Goal: Task Accomplishment & Management: Manage account settings

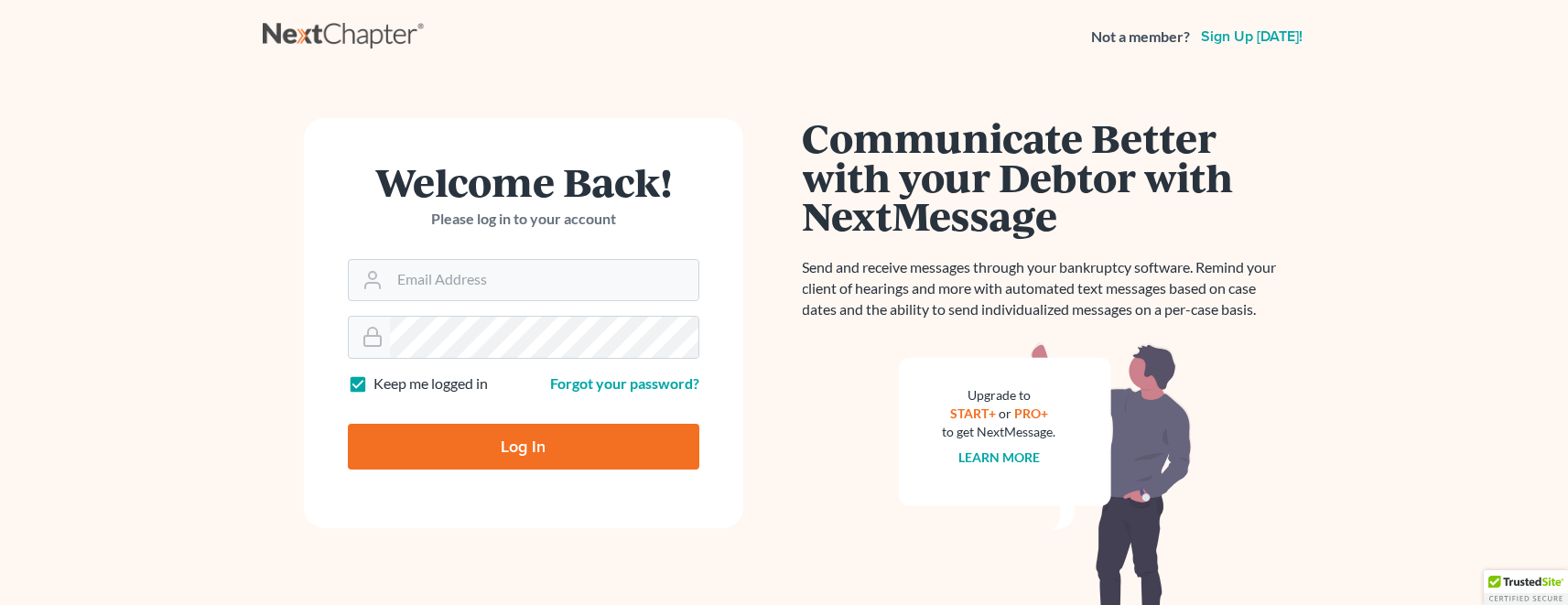
scroll to position [20, 0]
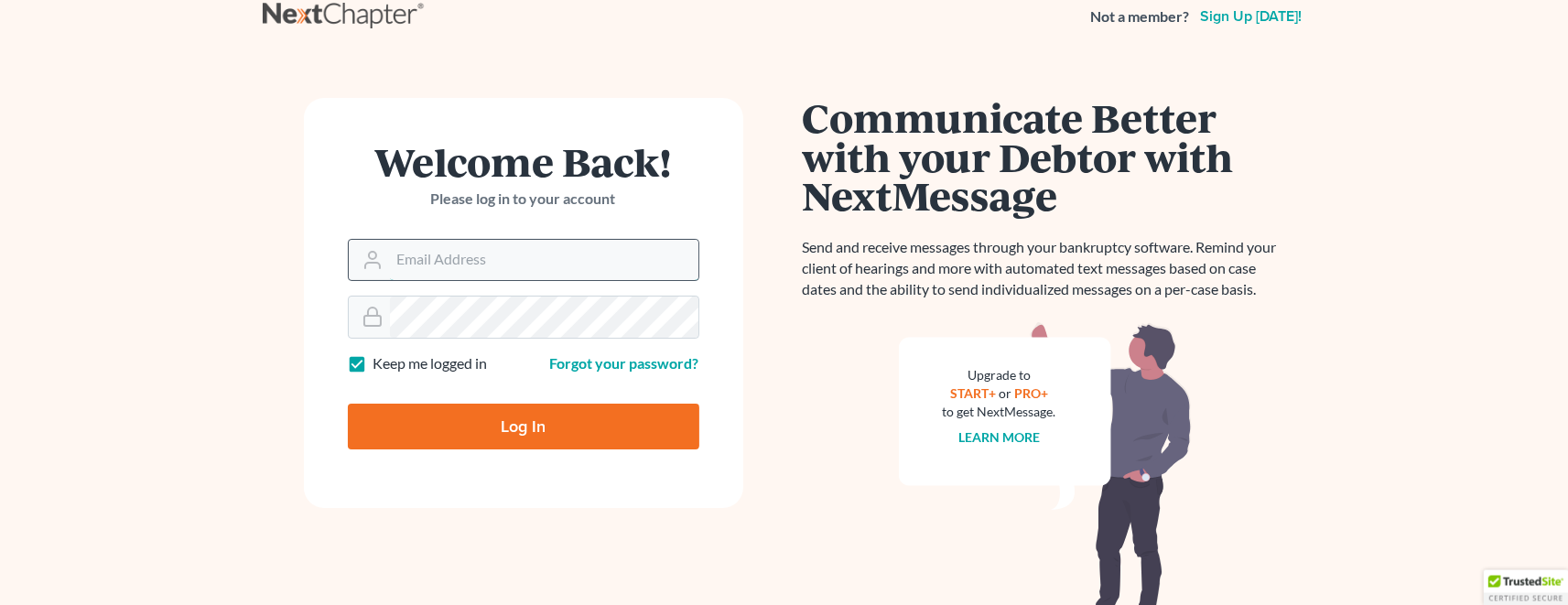
click at [441, 265] on input "Email Address" at bounding box center [544, 259] width 308 height 41
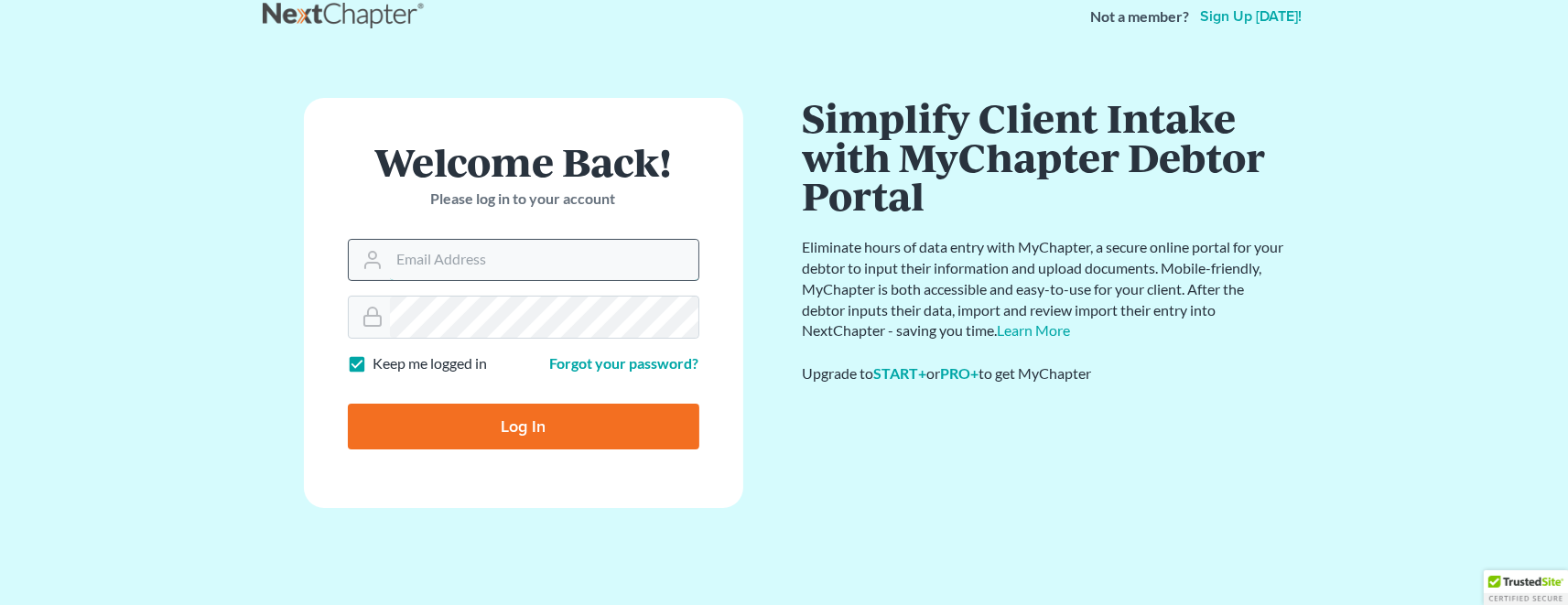
scroll to position [0, 0]
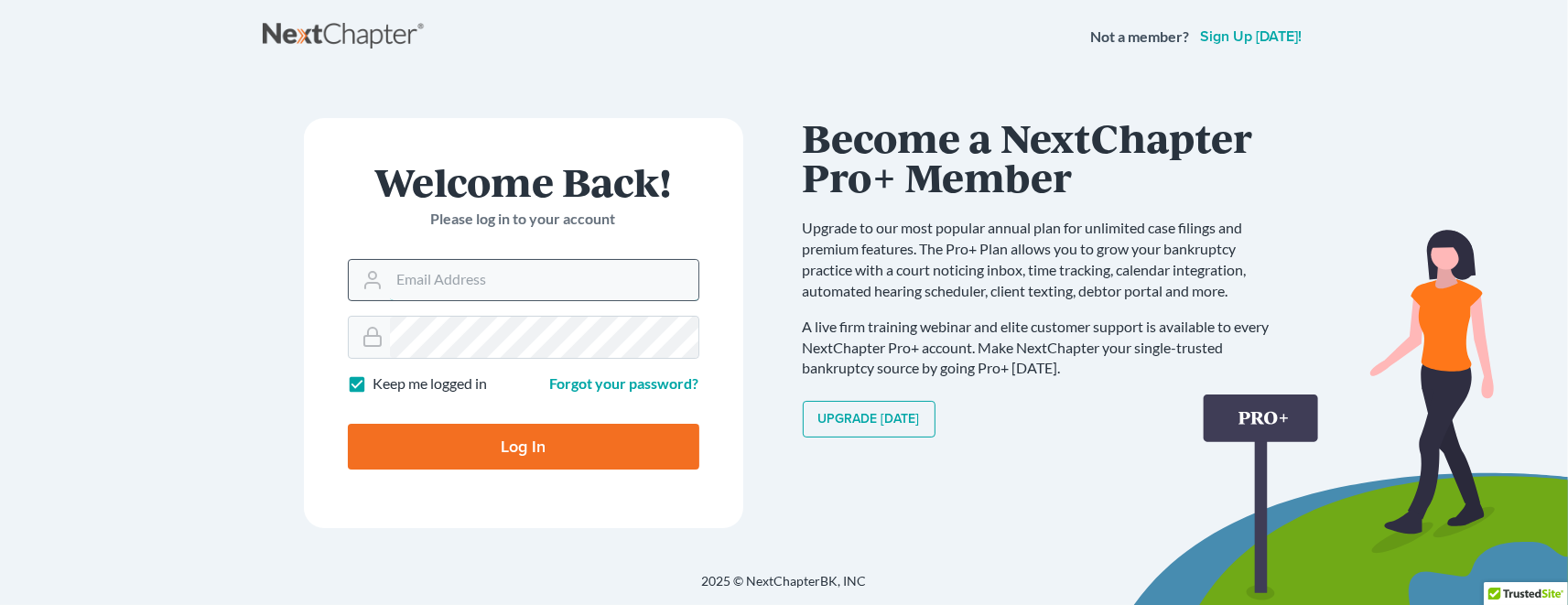
paste input "[EMAIL_ADDRESS][DOMAIN_NAME]"
type input "[EMAIL_ADDRESS][DOMAIN_NAME]"
click at [524, 447] on input "Log In" at bounding box center [523, 447] width 351 height 46
type input "Thinking..."
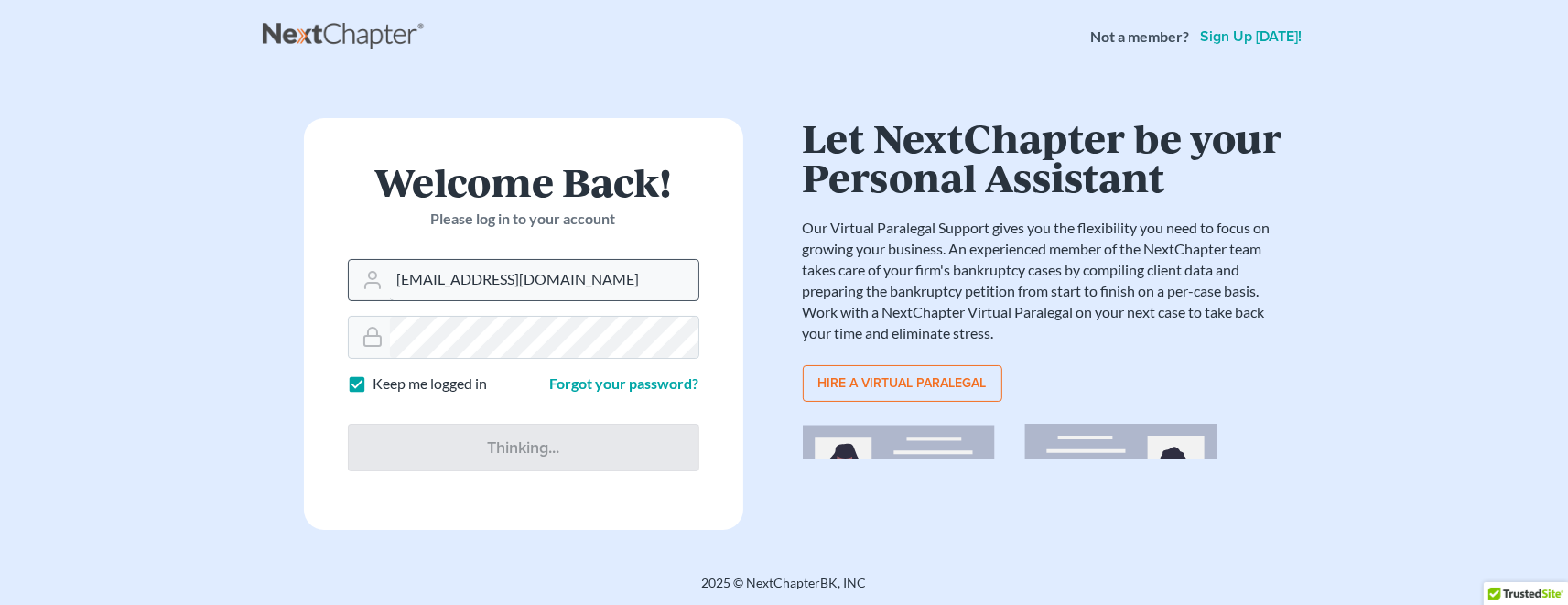
scroll to position [1, 0]
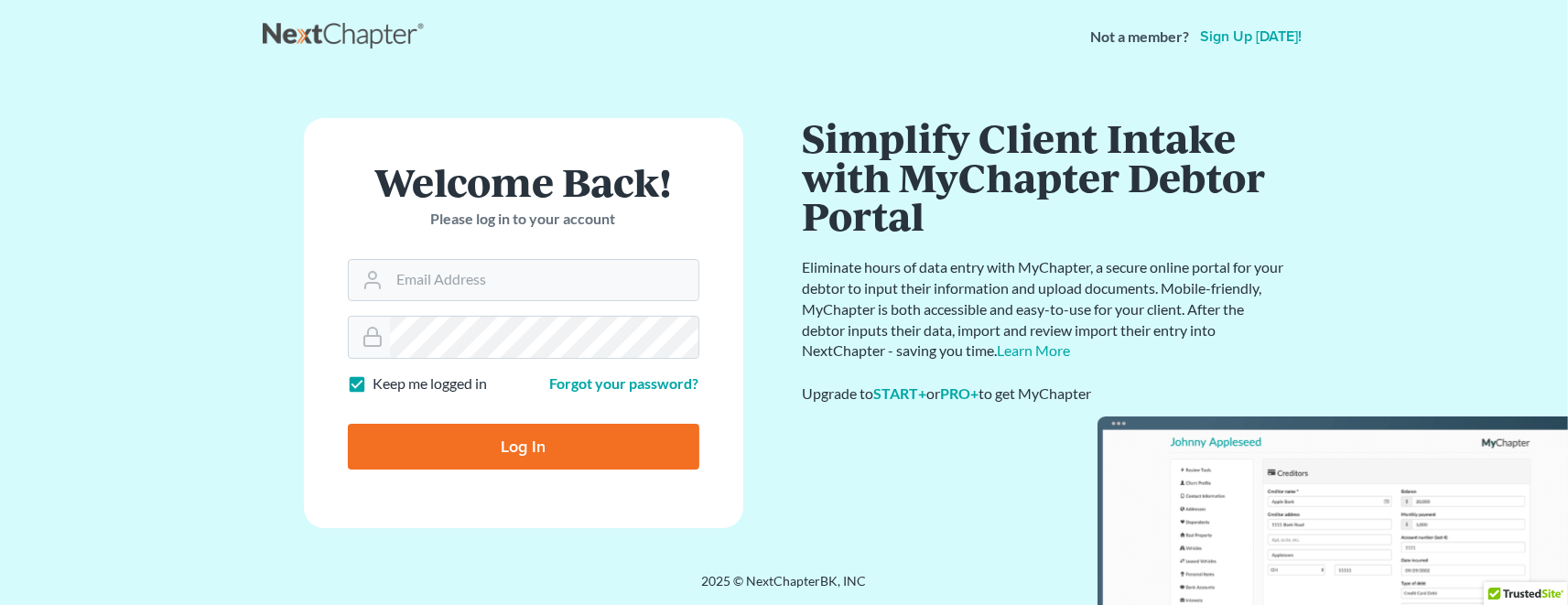
click at [482, 218] on p "Please log in to your account" at bounding box center [523, 219] width 351 height 21
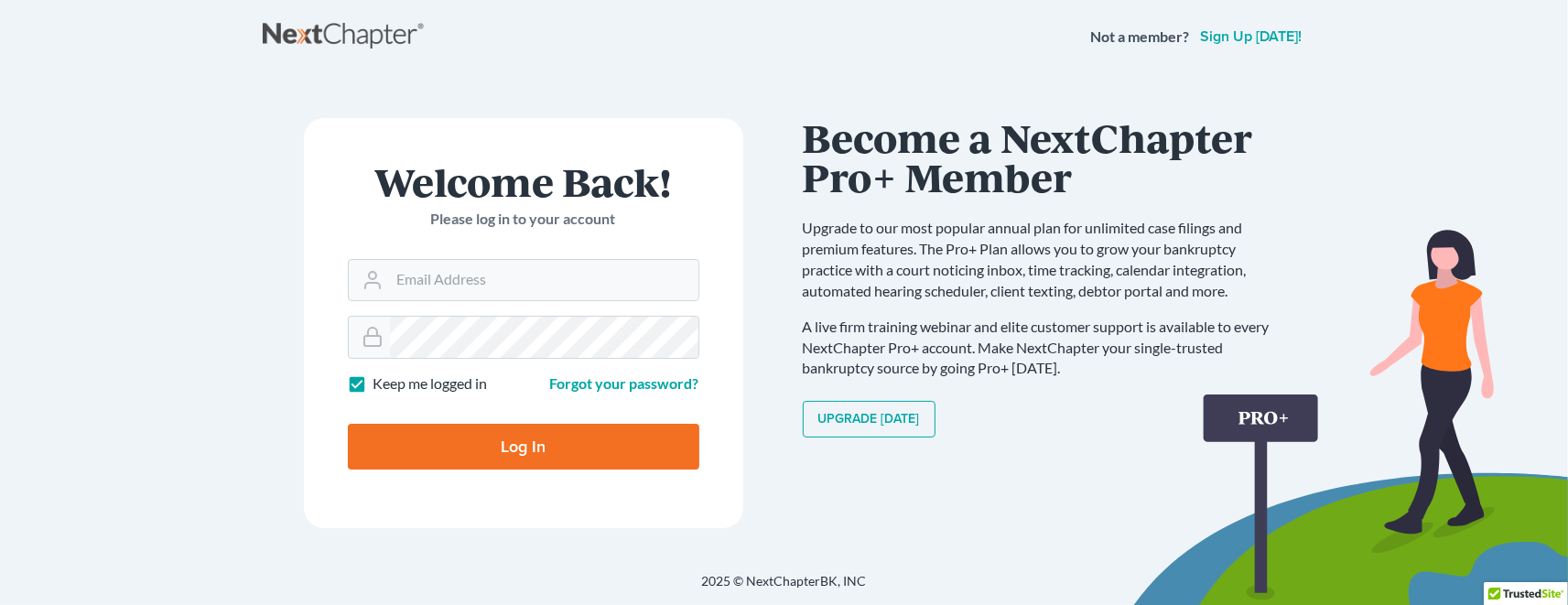
click at [959, 146] on h1 "Become a NextChapter Pro+ Member" at bounding box center [1045, 156] width 485 height 78
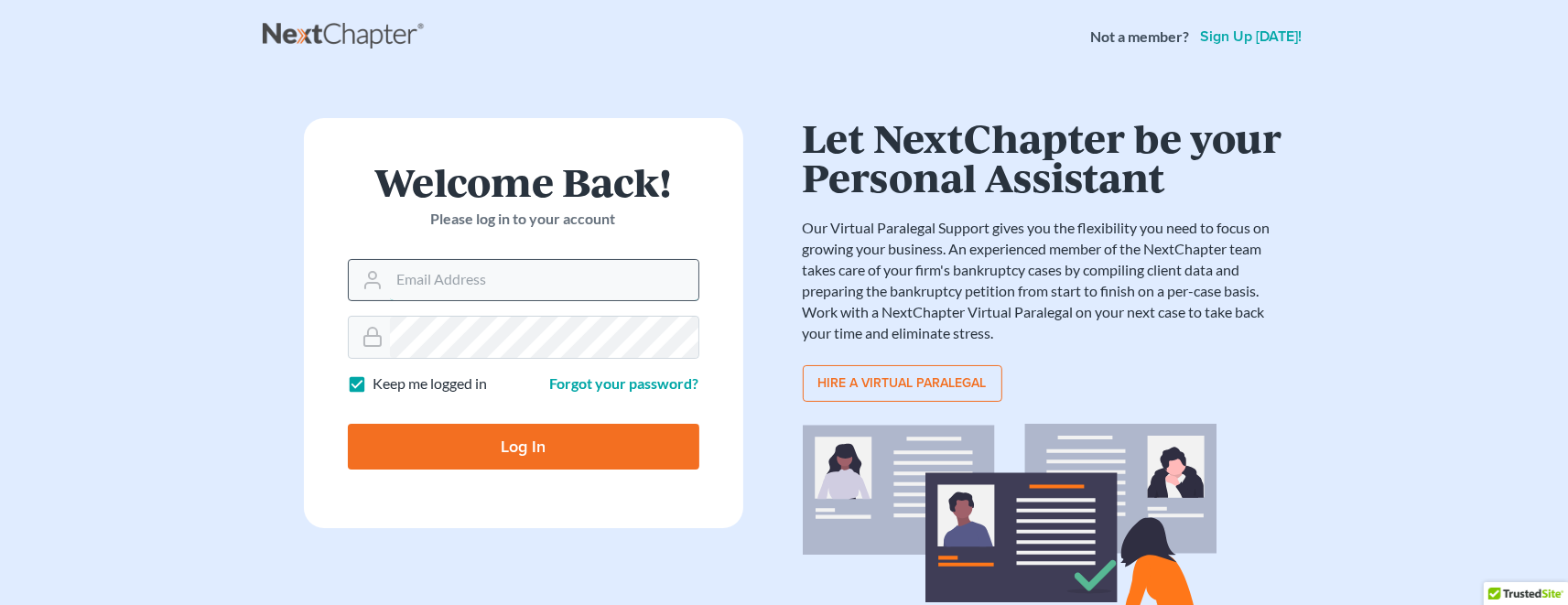
click at [516, 284] on input "Email Address" at bounding box center [544, 280] width 308 height 41
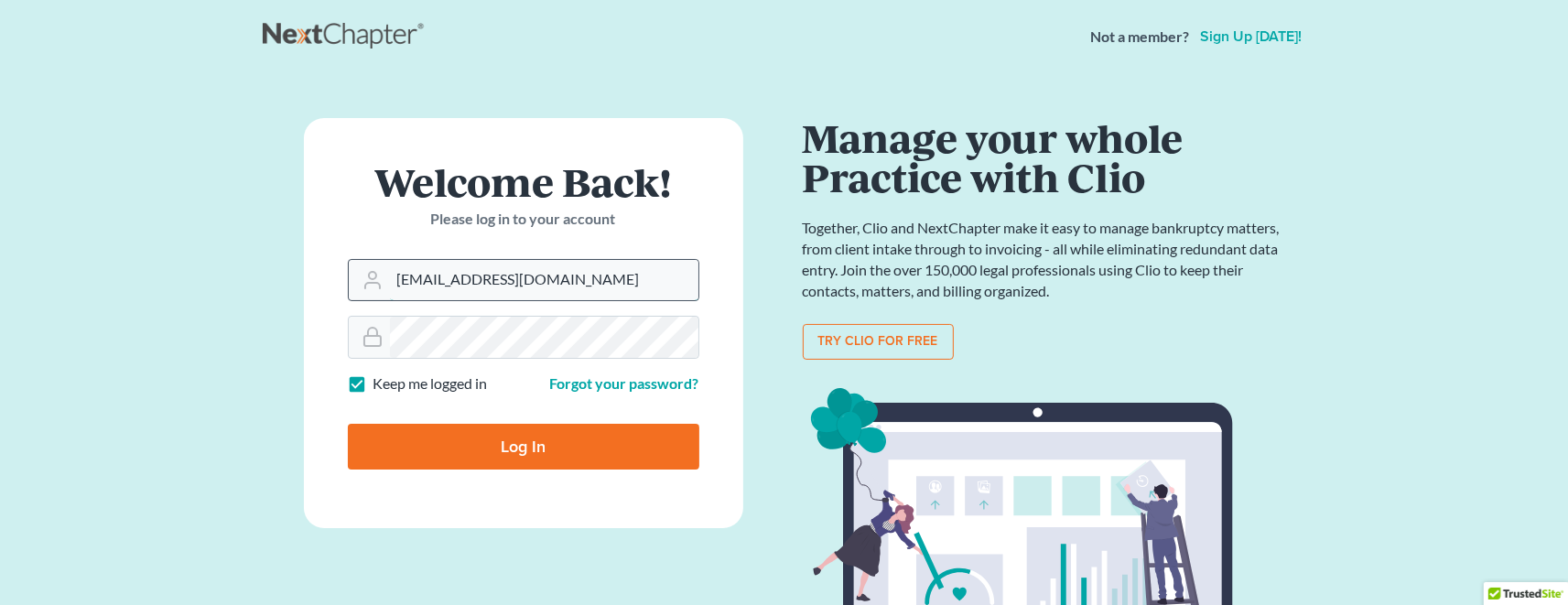
type input "[EMAIL_ADDRESS][DOMAIN_NAME]"
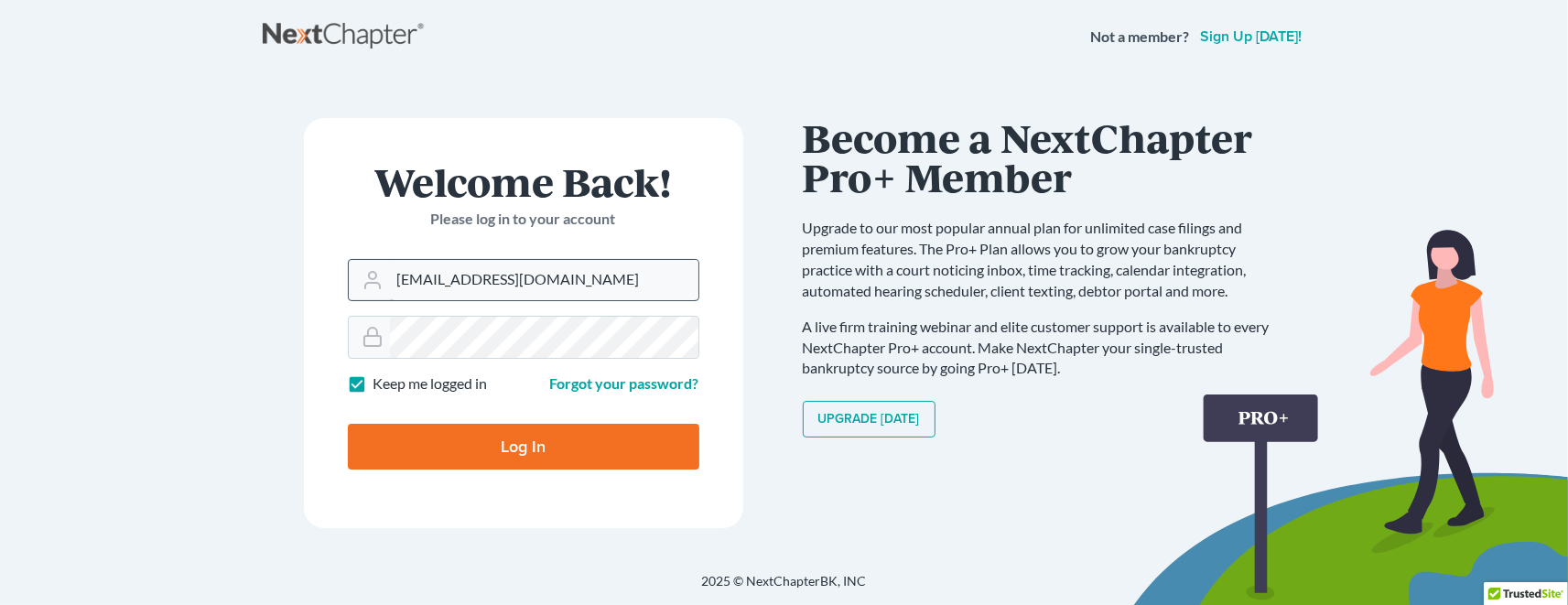
click at [524, 447] on input "Log In" at bounding box center [523, 447] width 351 height 46
type input "Thinking..."
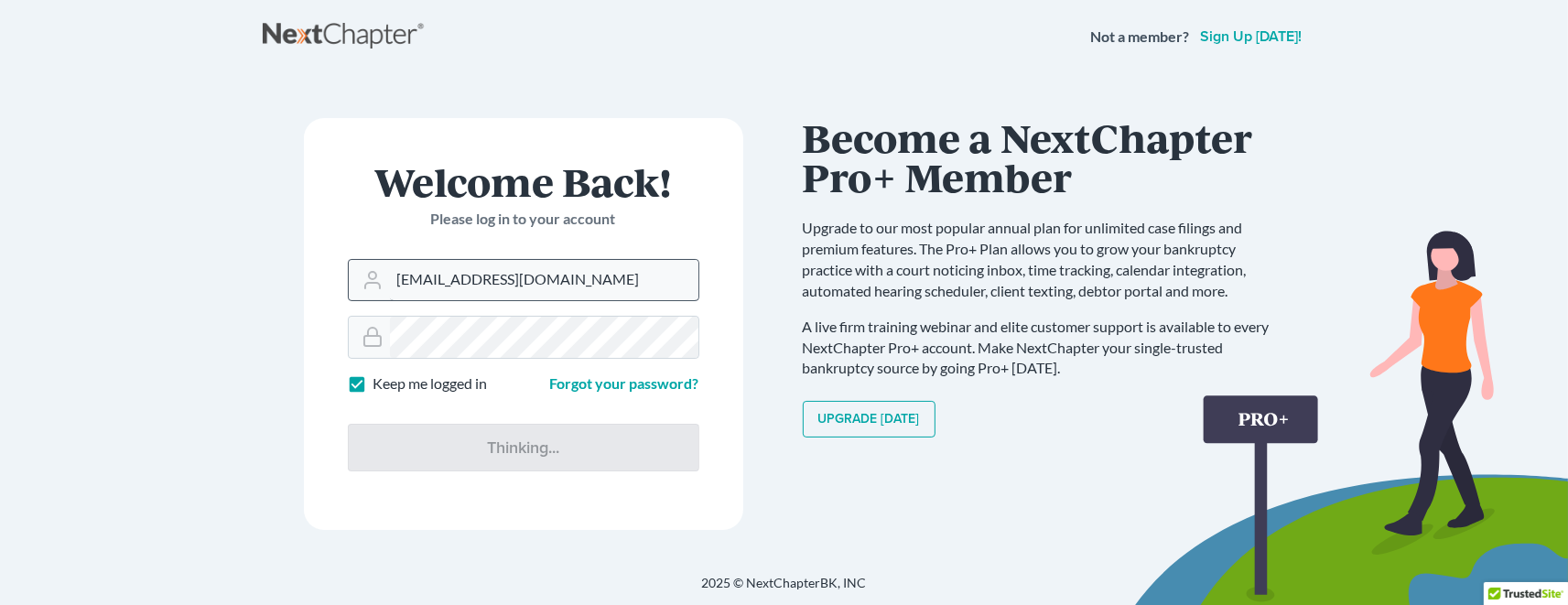
scroll to position [1, 0]
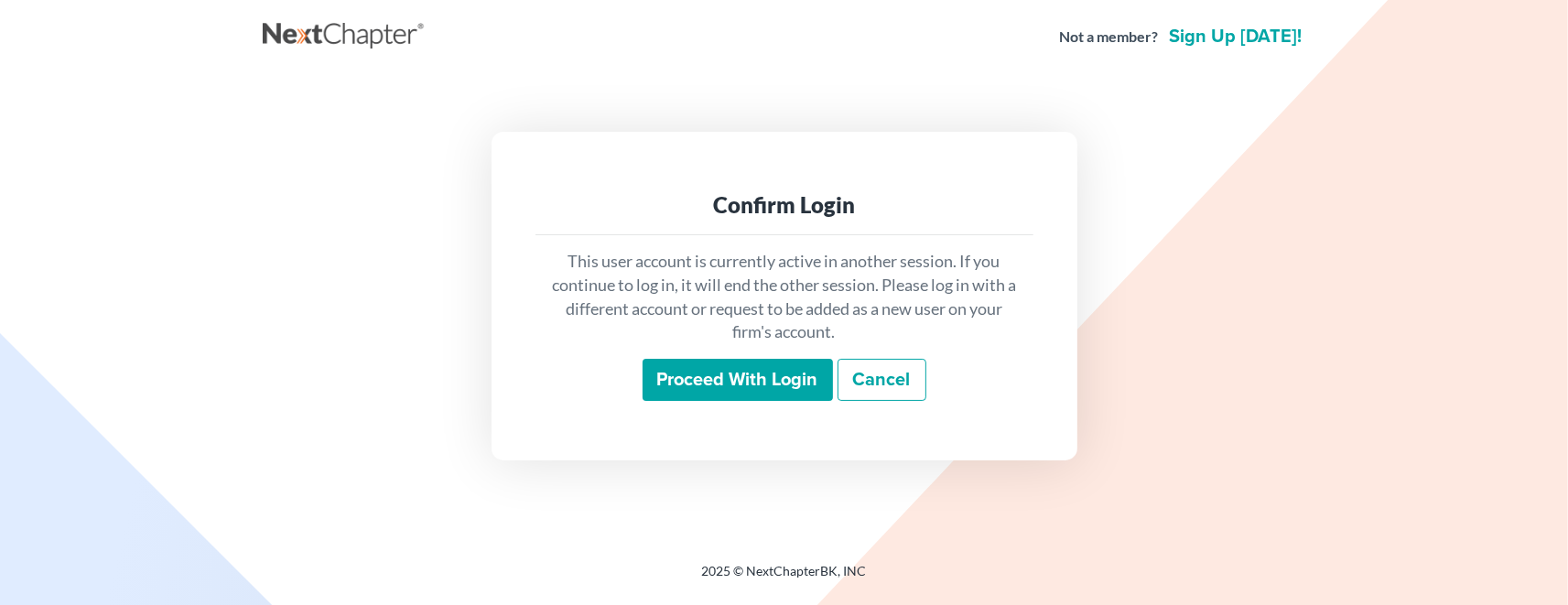
click at [783, 206] on div "Confirm Login" at bounding box center [784, 204] width 468 height 29
click at [879, 378] on link "Cancel" at bounding box center [882, 380] width 89 height 42
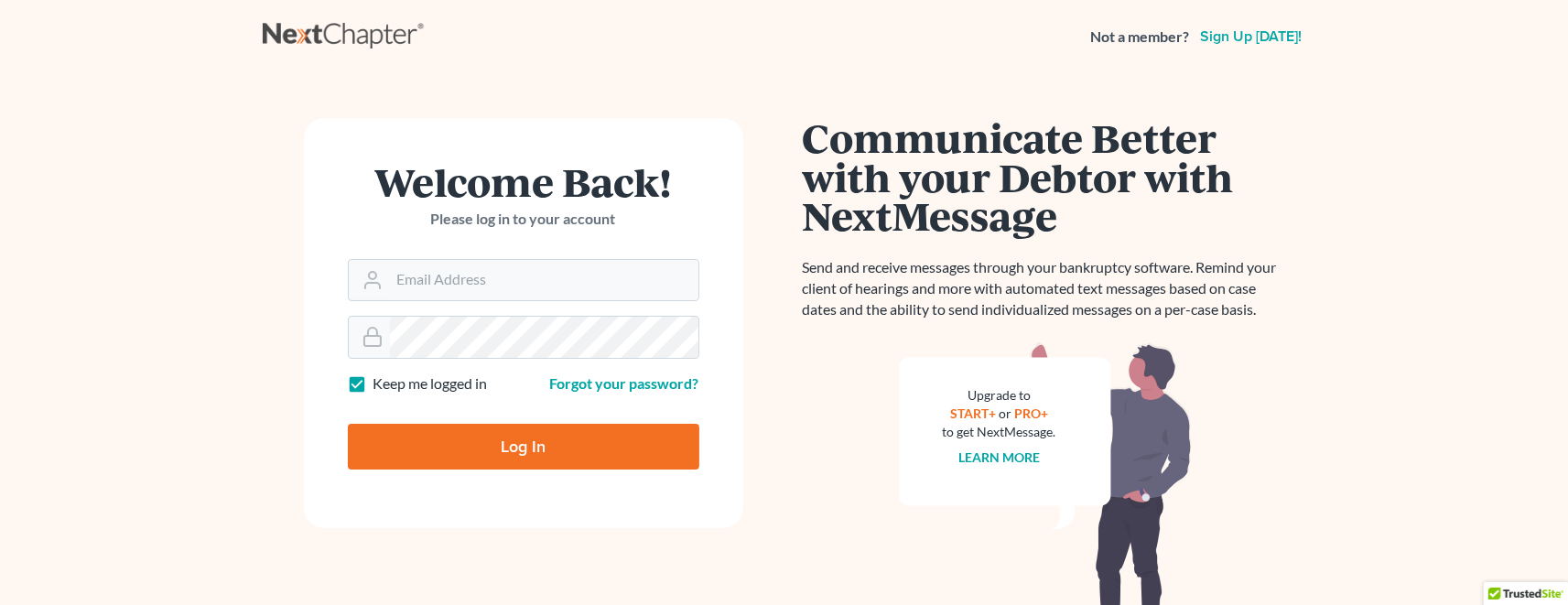
scroll to position [22, 0]
